Goal: Check status: Check status

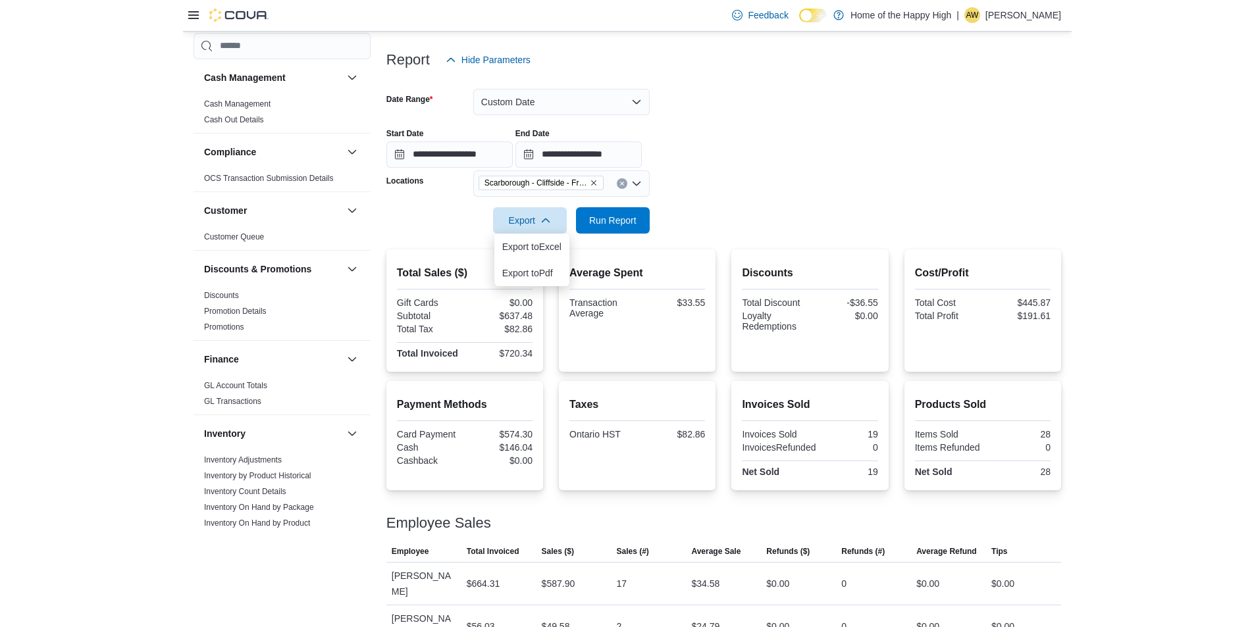
scroll to position [132, 0]
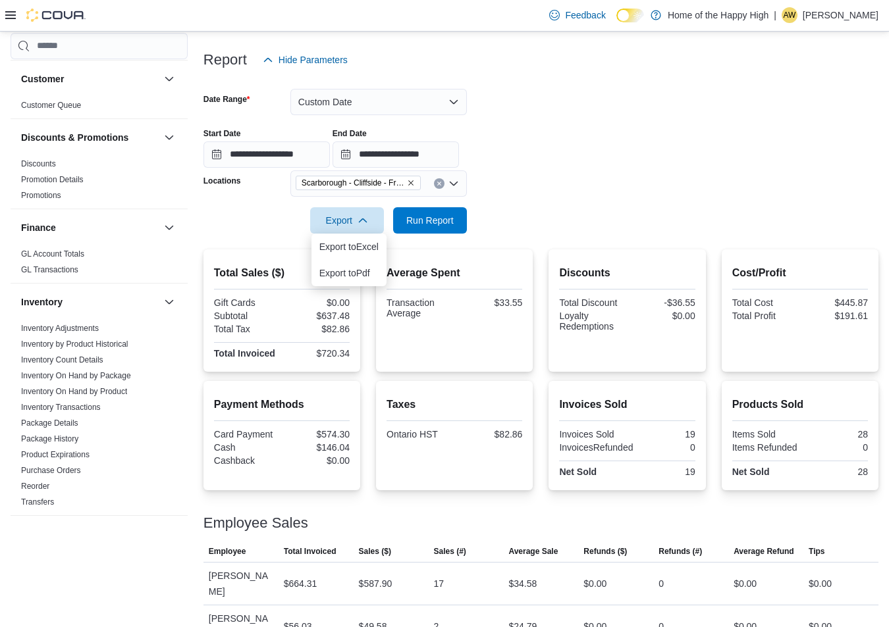
click at [523, 489] on div "Taxes Ontario HST $82.86" at bounding box center [454, 435] width 157 height 109
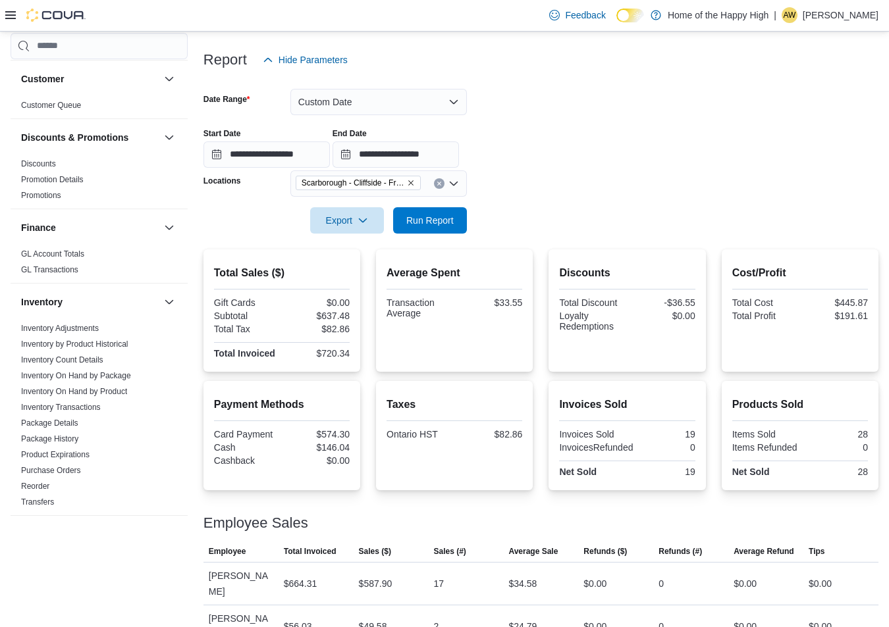
click at [523, 489] on div "Taxes Ontario HST $82.86" at bounding box center [454, 435] width 157 height 109
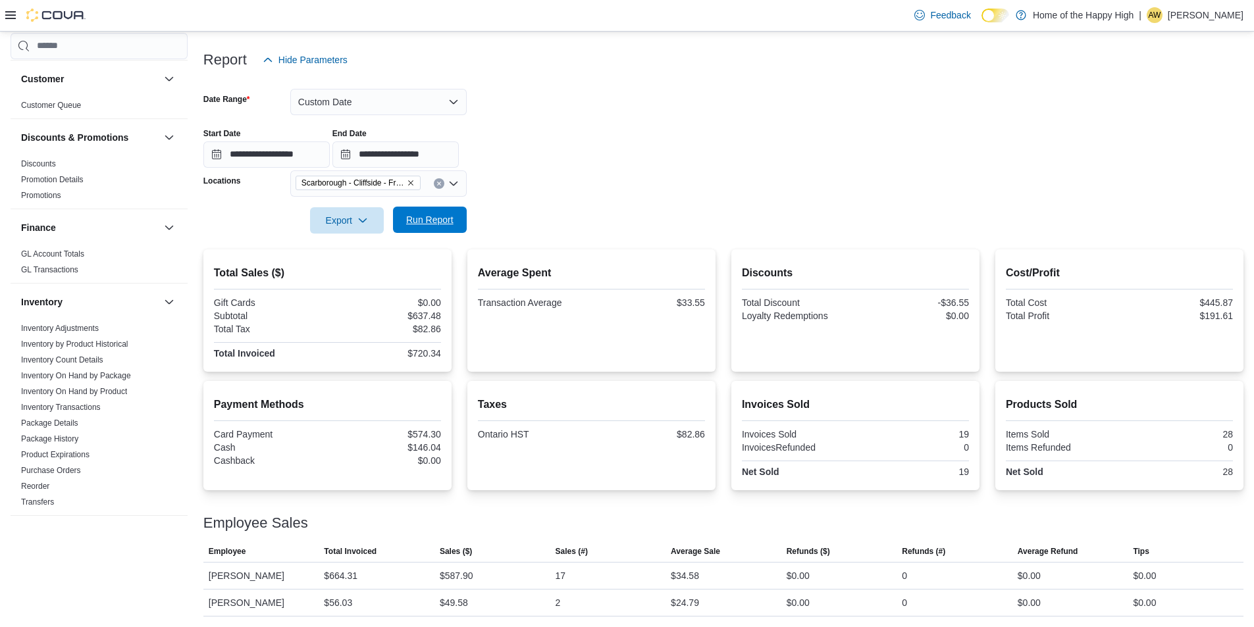
click at [442, 220] on span "Run Report" at bounding box center [429, 219] width 47 height 13
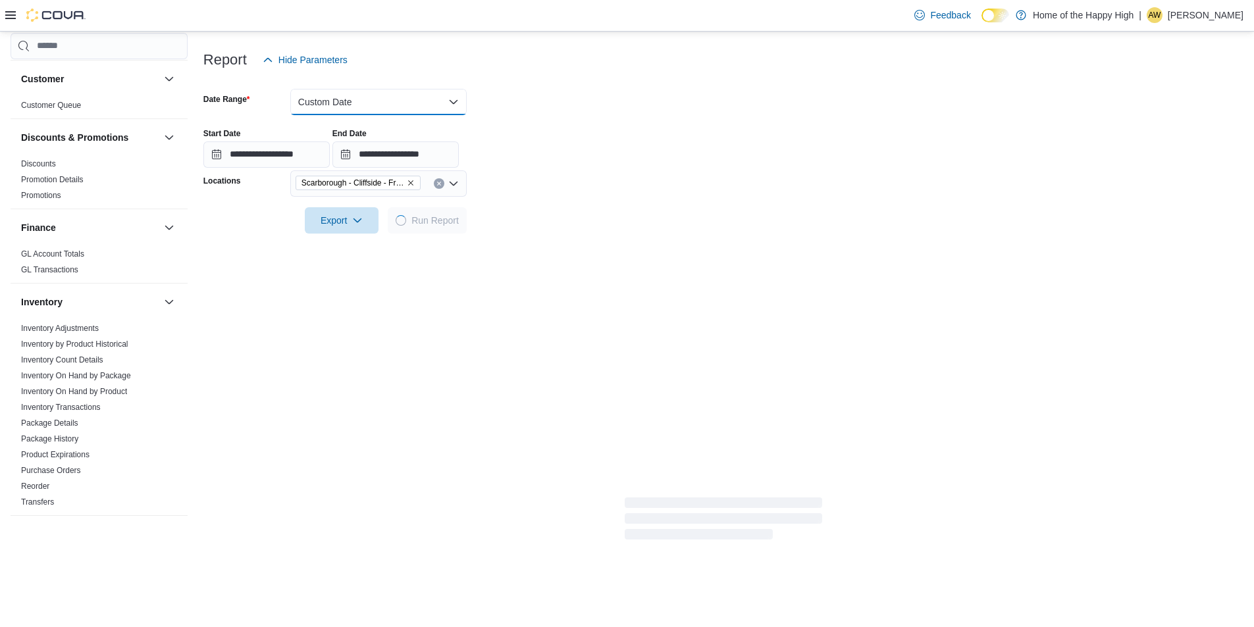
click at [423, 89] on button "Custom Date" at bounding box center [378, 102] width 176 height 26
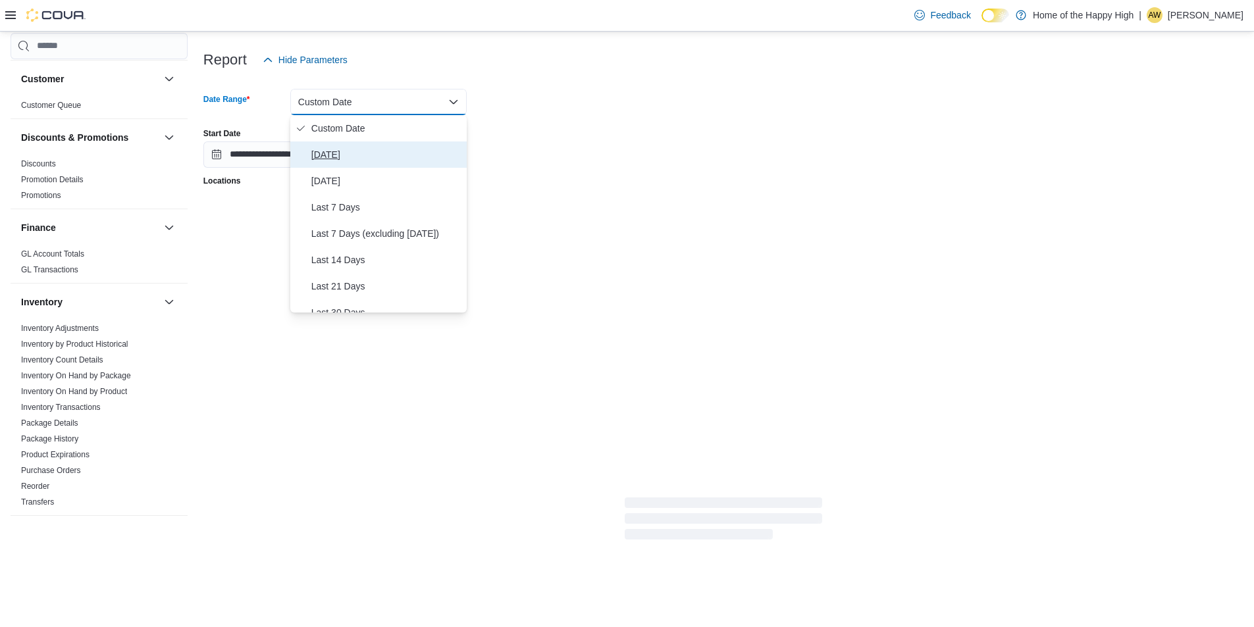
click at [365, 149] on span "[DATE]" at bounding box center [386, 155] width 150 height 16
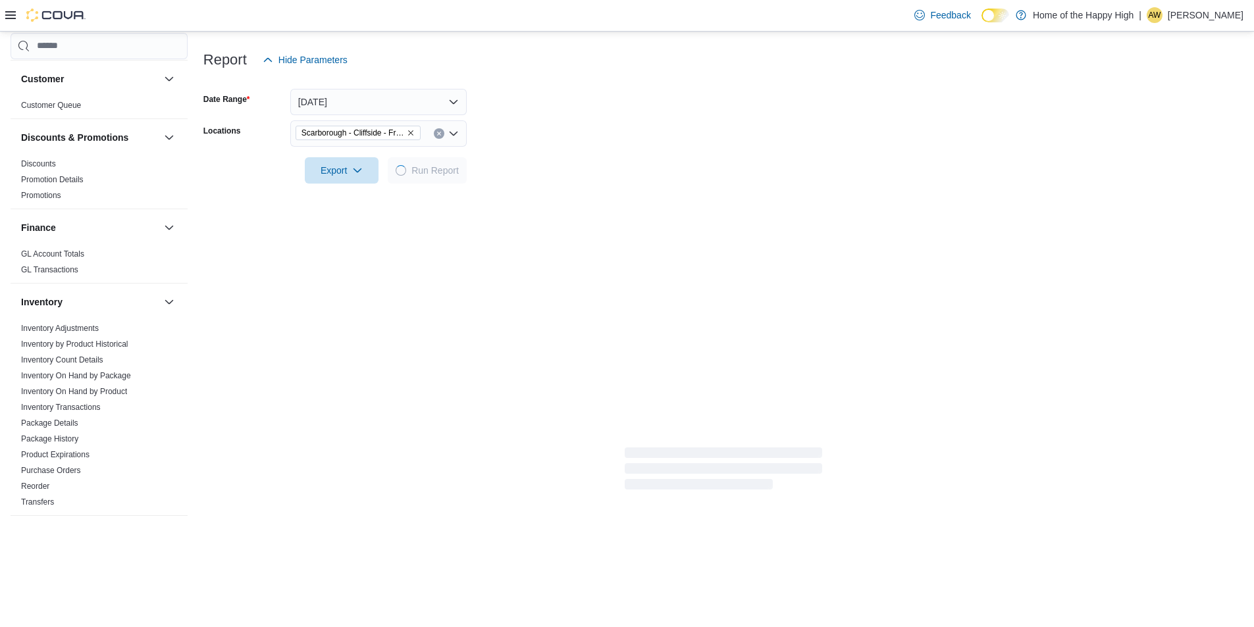
click at [625, 106] on form "Date Range [DATE] Locations [GEOGRAPHIC_DATA] - [GEOGRAPHIC_DATA] - Friendly St…" at bounding box center [723, 128] width 1040 height 111
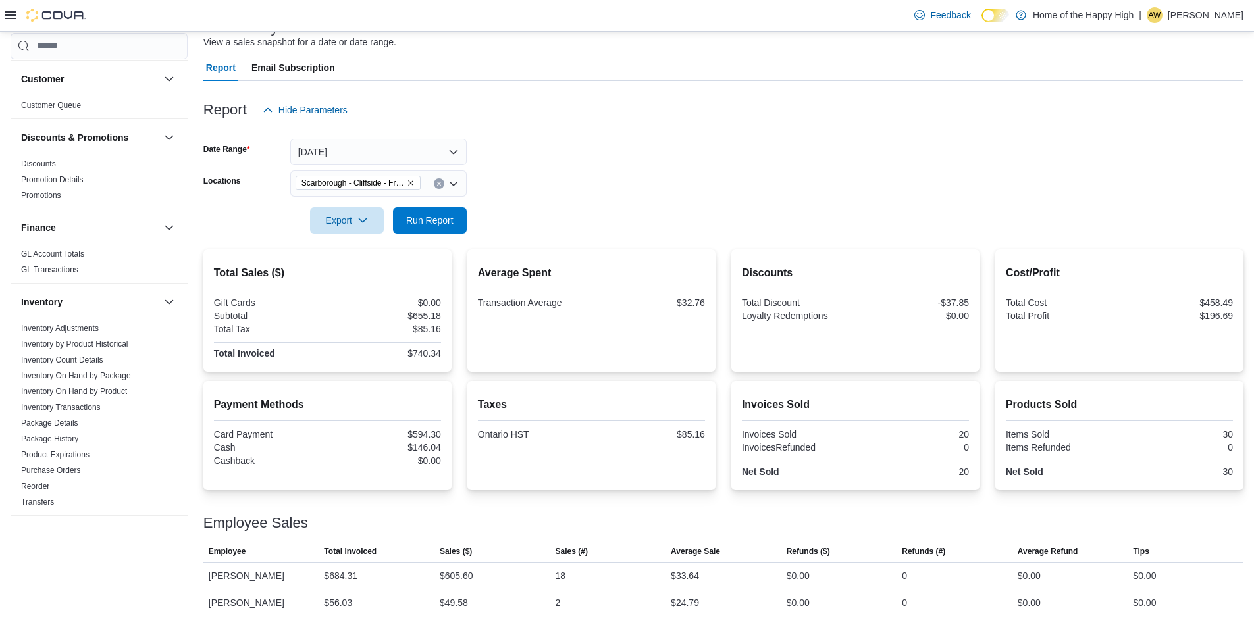
click at [431, 234] on div at bounding box center [723, 242] width 1040 height 16
click at [431, 216] on span "Run Report" at bounding box center [429, 219] width 47 height 13
